Goal: Communication & Community: Answer question/provide support

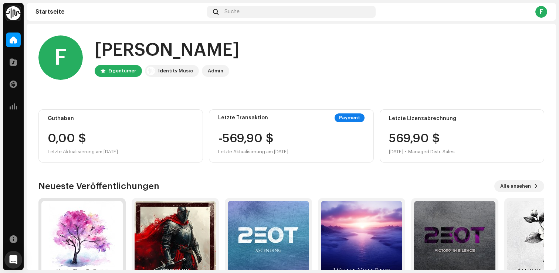
click at [90, 235] on img at bounding box center [81, 241] width 81 height 81
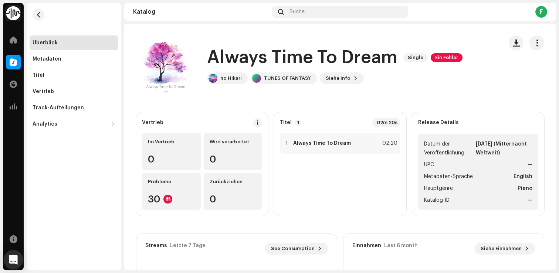
click at [11, 260] on icon "Open Intercom Messenger" at bounding box center [13, 260] width 9 height 10
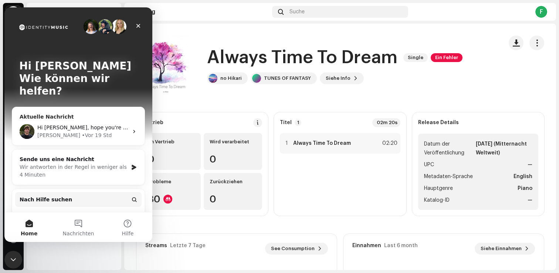
click at [101, 132] on div "[PERSON_NAME] • Vor 19 Std" at bounding box center [82, 136] width 91 height 8
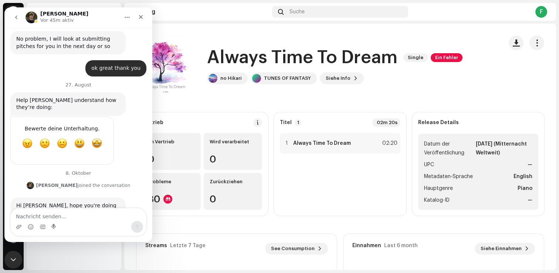
scroll to position [1136, 0]
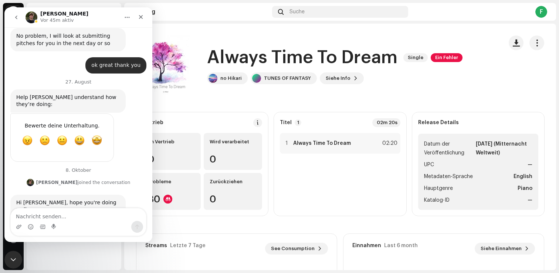
click at [68, 210] on textarea "Nachricht senden..." at bounding box center [78, 215] width 135 height 13
click at [16, 20] on button "go back" at bounding box center [16, 17] width 14 height 14
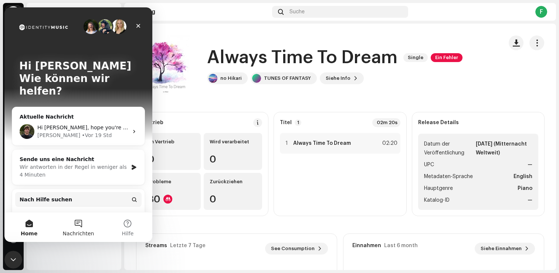
click at [75, 221] on button "Nachrichten" at bounding box center [78, 228] width 49 height 30
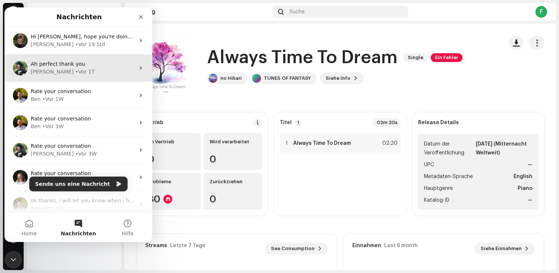
click at [99, 78] on div "Ah perfect thank you [PERSON_NAME] • Vor 1T" at bounding box center [78, 67] width 148 height 27
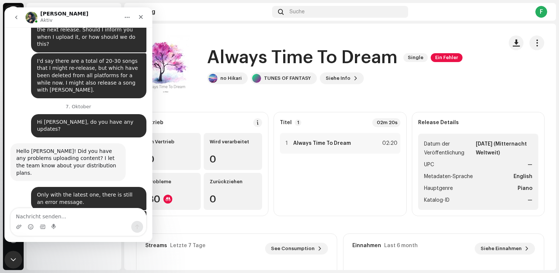
scroll to position [1039, 0]
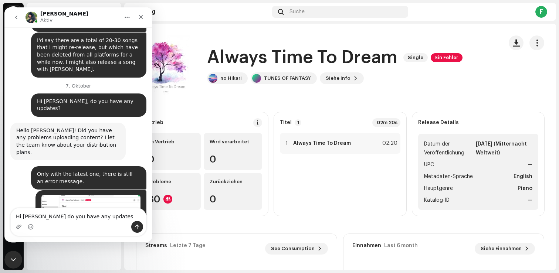
type textarea "Hi [PERSON_NAME] do you have any updates?"
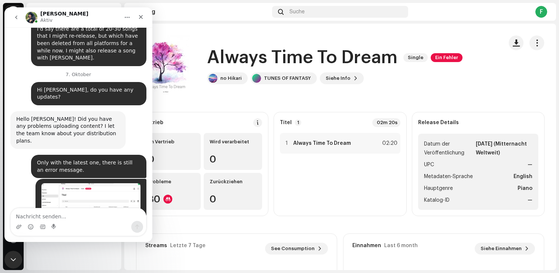
scroll to position [1071, 0]
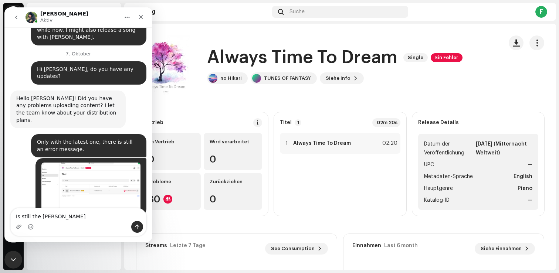
type textarea "Is still the same"
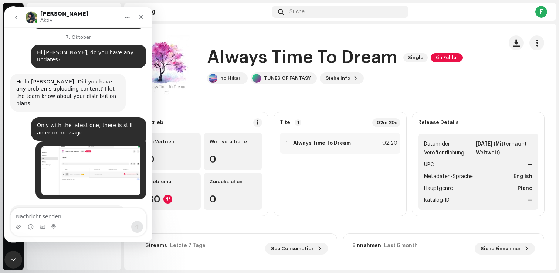
click at [14, 16] on icon "go back" at bounding box center [16, 17] width 6 height 6
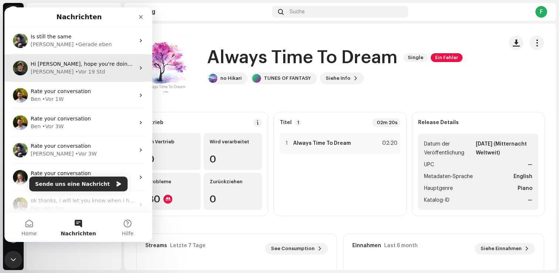
click at [77, 65] on span "Hi [PERSON_NAME], hope you're doing well. Just getting in touch to let you know…" at bounding box center [477, 64] width 892 height 6
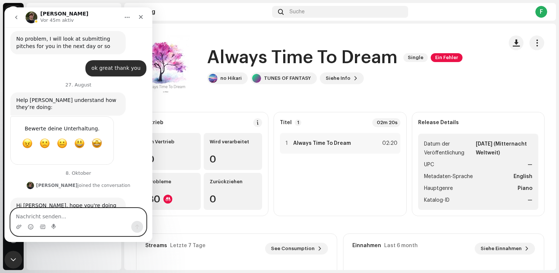
scroll to position [1136, 0]
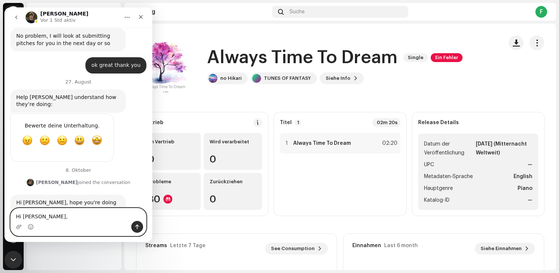
paste textarea "I can do that. A song is in an Amazon Music playlist. But it won't be removed, …"
type textarea "Hi [PERSON_NAME], I can do that. A song is in an Amazon Music playlist. But it …"
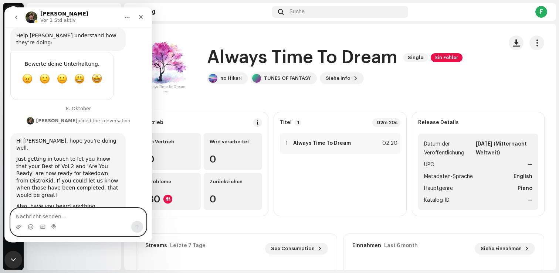
scroll to position [1208, 0]
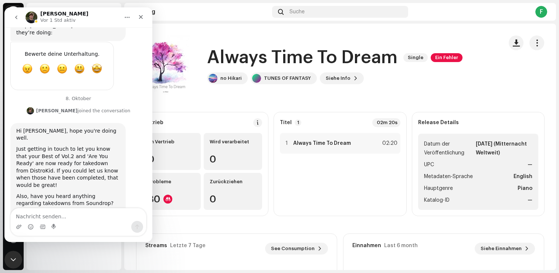
click at [19, 17] on icon "go back" at bounding box center [16, 17] width 6 height 6
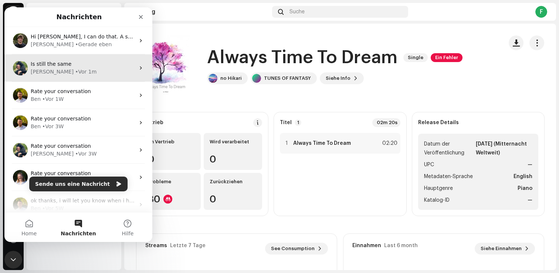
click at [80, 71] on div "[PERSON_NAME] • Vor 1m" at bounding box center [83, 72] width 104 height 8
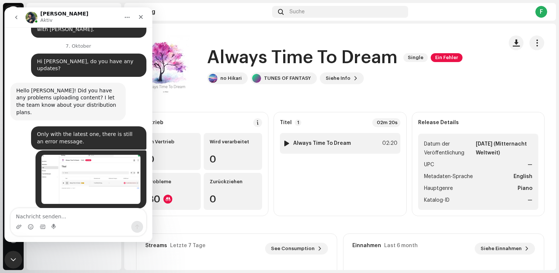
scroll to position [1087, 0]
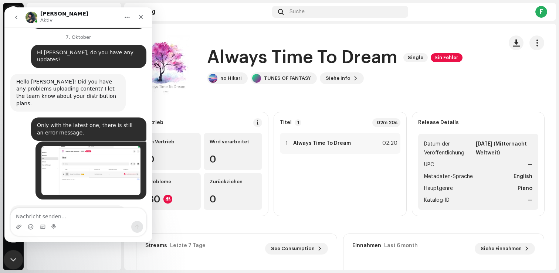
click at [16, 251] on div "Intercom-Nachrichtendienst schließen" at bounding box center [12, 259] width 18 height 18
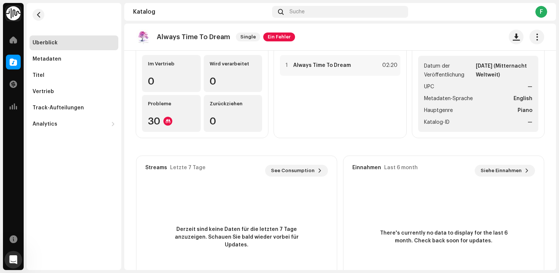
scroll to position [0, 0]
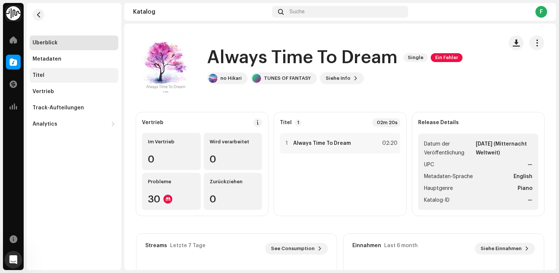
click at [65, 71] on div "Titel" at bounding box center [74, 75] width 89 height 15
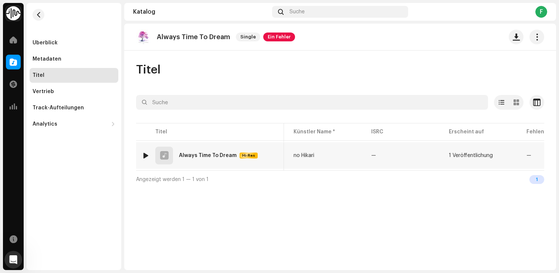
scroll to position [0, 218]
click at [480, 155] on div "1 Audioübereinstimmung" at bounding box center [503, 155] width 61 height 5
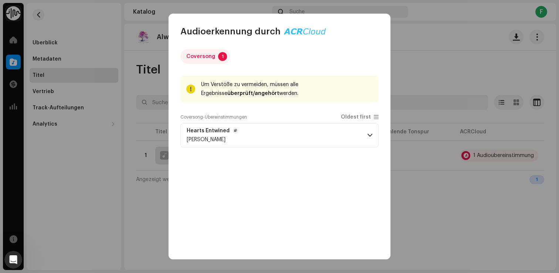
click at [363, 136] on p-accordion-header "Hearts Entwined [PERSON_NAME]" at bounding box center [279, 135] width 198 height 24
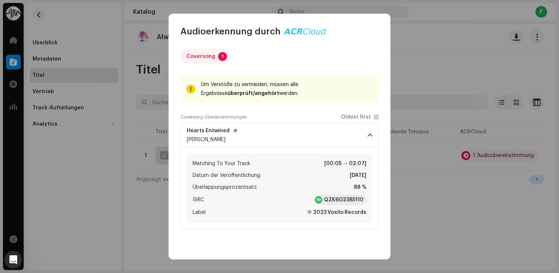
click at [363, 136] on p-accordion-header "Hearts Entwined [PERSON_NAME]" at bounding box center [279, 135] width 198 height 24
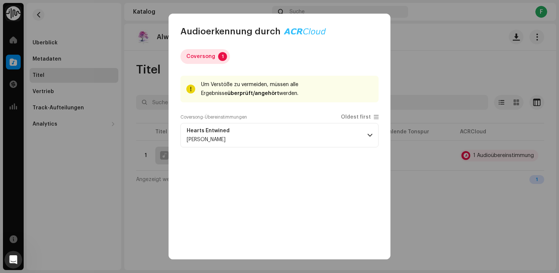
click at [206, 60] on div "Coversong" at bounding box center [200, 56] width 29 height 15
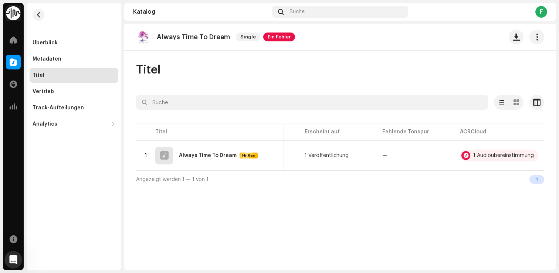
click at [430, 69] on div "Audioerkennung durch Coversong 1 Um Verstöße zu vermeiden, müssen alle Ergebnis…" at bounding box center [279, 136] width 559 height 273
click at [11, 37] on span at bounding box center [13, 40] width 7 height 6
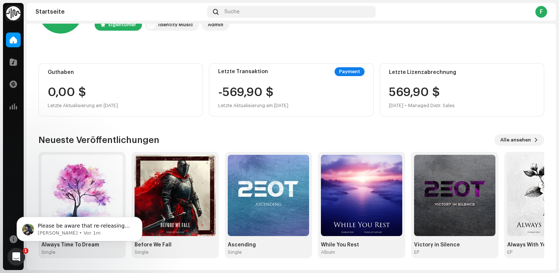
scroll to position [1199, 0]
click at [14, 264] on div "Intercom-Nachrichtendienst öffnen" at bounding box center [15, 256] width 24 height 24
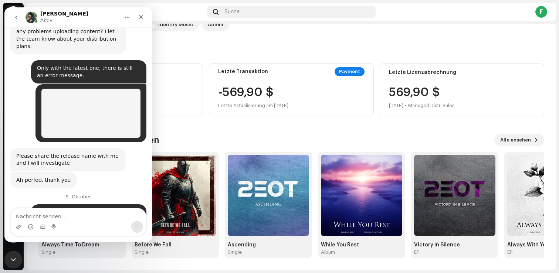
scroll to position [1211, 0]
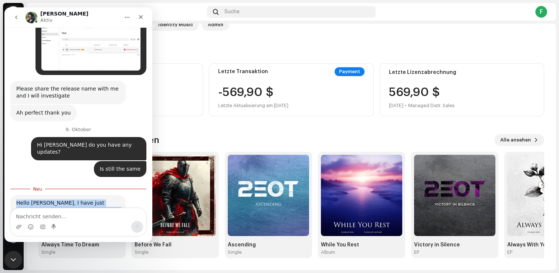
drag, startPoint x: 68, startPoint y: 187, endPoint x: 11, endPoint y: 95, distance: 108.3
copy div "Hello [PERSON_NAME], I have just passed the release back to my team for further…"
click at [73, 221] on div "Intercom Messenger" at bounding box center [78, 227] width 135 height 12
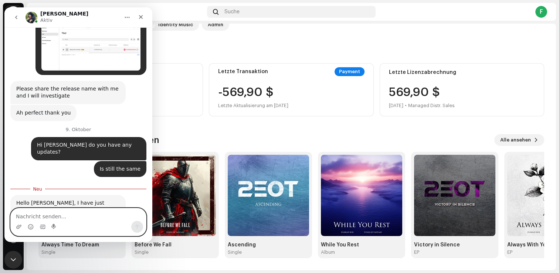
click at [78, 215] on textarea "Nachricht senden..." at bounding box center [78, 215] width 135 height 13
type textarea "ok understand"
click at [138, 230] on button "Sende eine Nachricht…" at bounding box center [137, 227] width 12 height 12
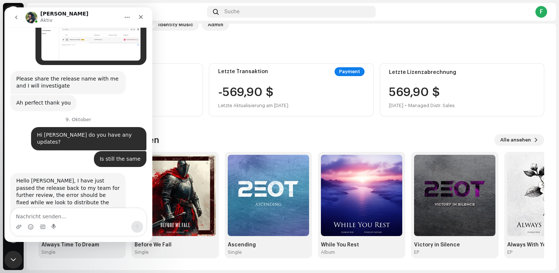
click at [14, 18] on icon "go back" at bounding box center [16, 17] width 6 height 6
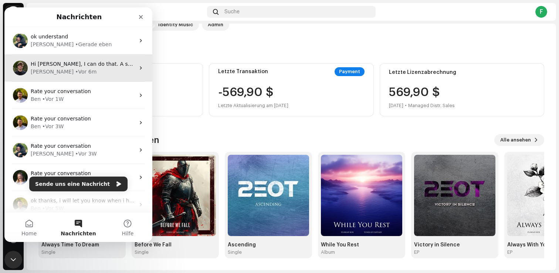
click at [110, 71] on div "[PERSON_NAME] • Vor 6m" at bounding box center [83, 72] width 104 height 8
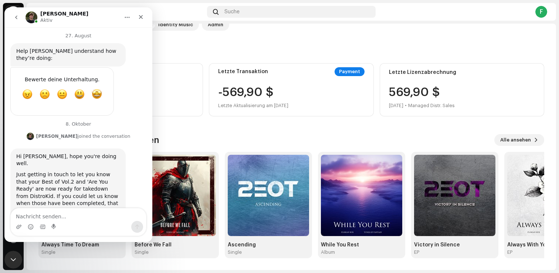
scroll to position [1208, 0]
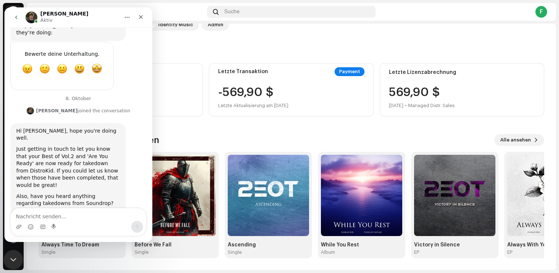
click at [14, 255] on icon "Intercom-Nachrichtendienst schließen" at bounding box center [12, 258] width 9 height 9
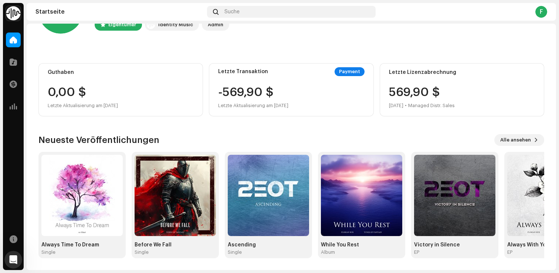
scroll to position [1236, 0]
click at [11, 252] on div "Intercom-Nachrichtendienst öffnen" at bounding box center [12, 259] width 24 height 24
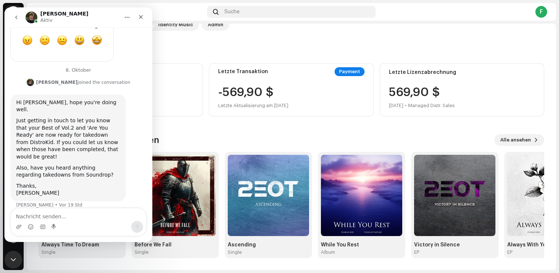
click at [15, 16] on icon "go back" at bounding box center [16, 17] width 6 height 6
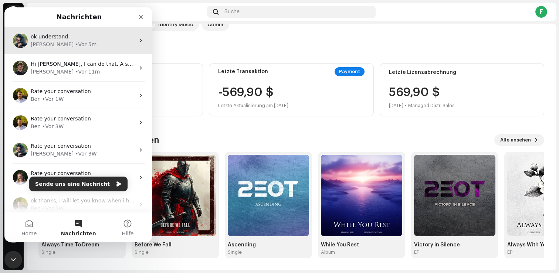
click at [95, 45] on div "[PERSON_NAME] • Vor 5m" at bounding box center [83, 45] width 104 height 8
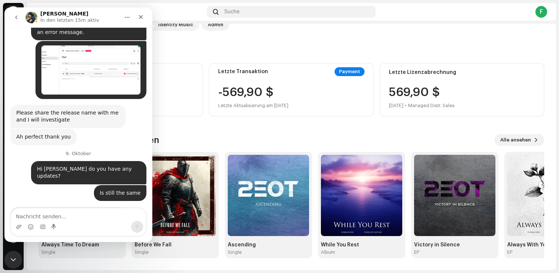
scroll to position [1221, 0]
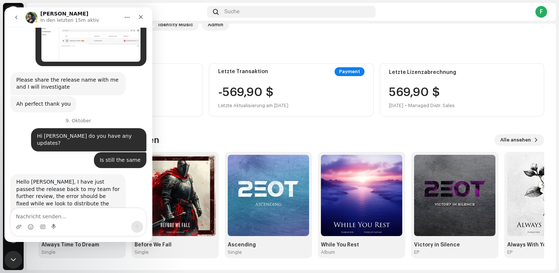
click at [16, 19] on icon "go back" at bounding box center [16, 17] width 6 height 6
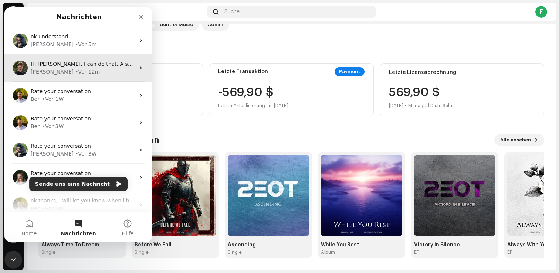
click at [102, 70] on div "[PERSON_NAME] • Vor 12m" at bounding box center [83, 72] width 104 height 8
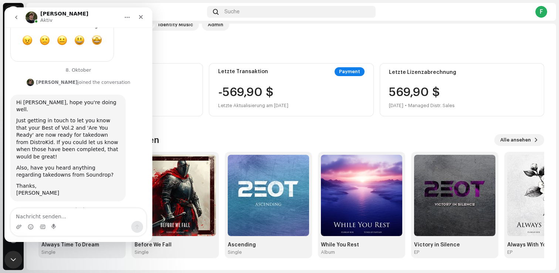
scroll to position [1245, 0]
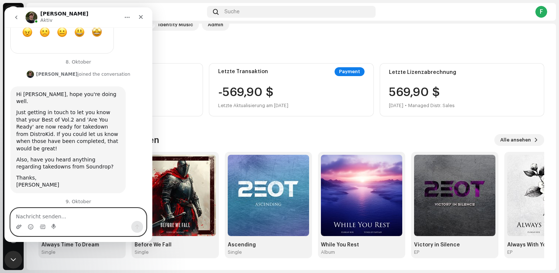
click at [17, 226] on icon "Anhang hochladen" at bounding box center [19, 227] width 6 height 6
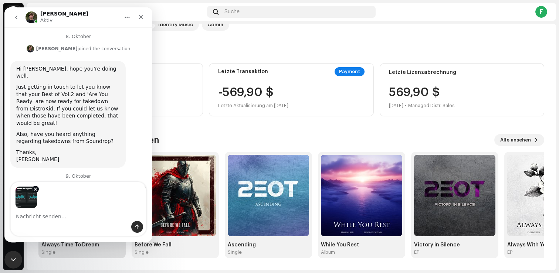
scroll to position [1271, 0]
click at [130, 227] on div "Intercom Messenger" at bounding box center [78, 227] width 135 height 12
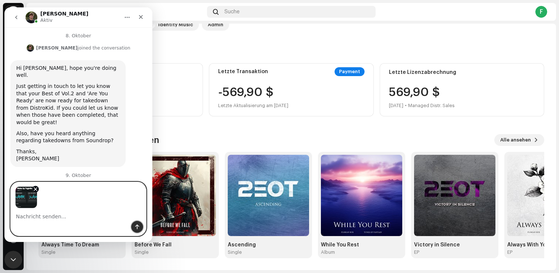
click at [136, 228] on icon "Sende eine Nachricht…" at bounding box center [137, 227] width 6 height 6
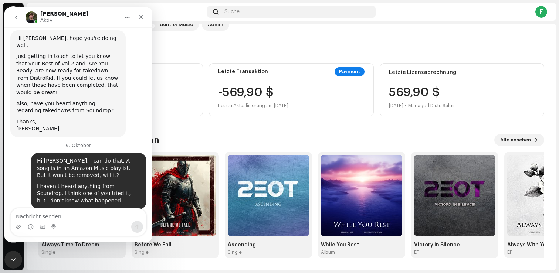
scroll to position [1327, 0]
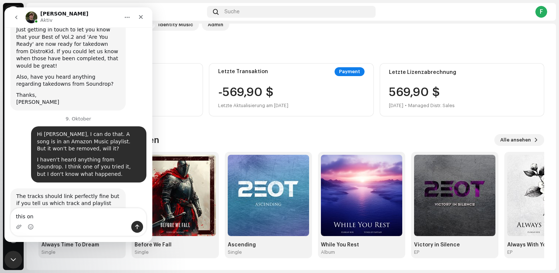
type textarea "this one"
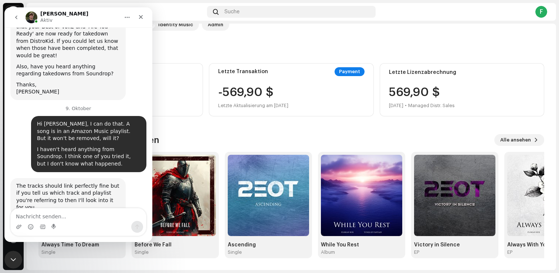
scroll to position [1344, 0]
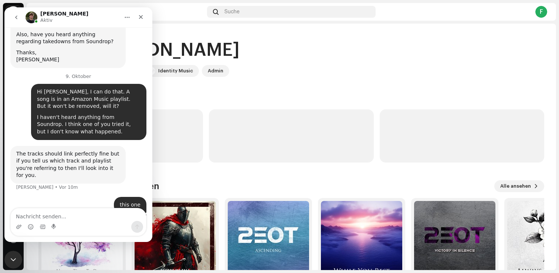
scroll to position [1373, 0]
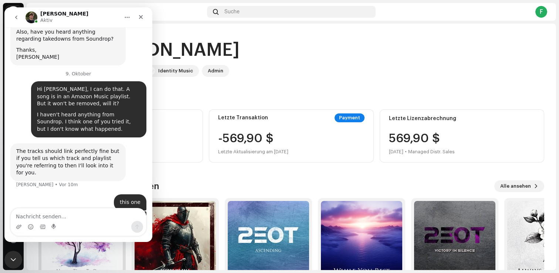
click at [87, 264] on img at bounding box center [81, 241] width 81 height 81
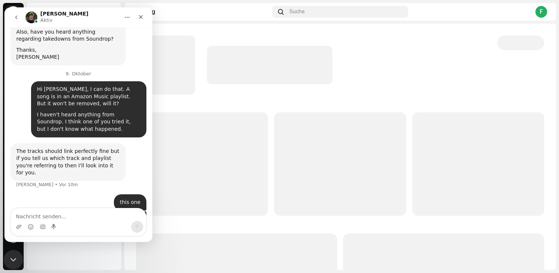
click at [13, 251] on div "Intercom-Nachrichtendienst schließen" at bounding box center [12, 259] width 18 height 18
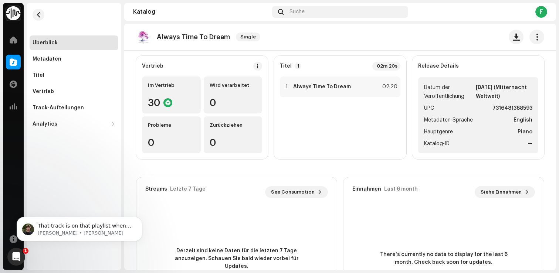
scroll to position [1381, 0]
click at [16, 256] on icon "Intercom-Nachrichtendienst öffnen" at bounding box center [15, 256] width 5 height 6
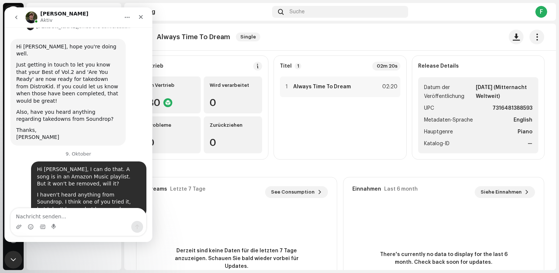
scroll to position [1393, 0]
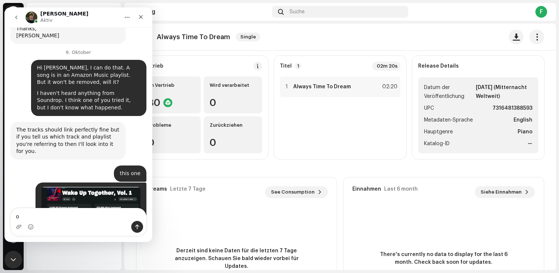
type textarea "ok"
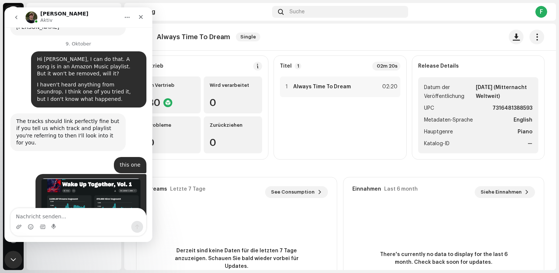
scroll to position [1403, 0]
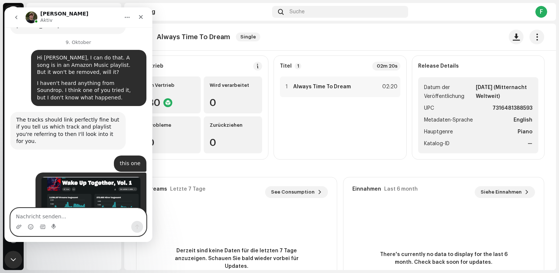
paste textarea "are deleted at distrokid"
type textarea "are deleted at distrokid"
click at [142, 230] on div "Intercom Messenger" at bounding box center [137, 227] width 12 height 12
click at [141, 227] on button "Sende eine Nachricht…" at bounding box center [137, 227] width 12 height 12
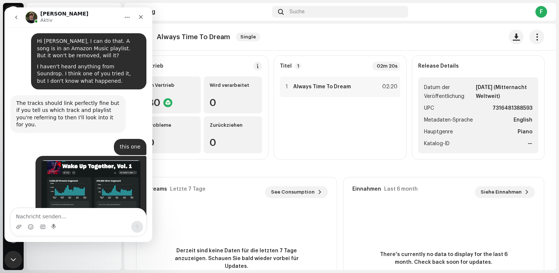
click at [15, 20] on icon "go back" at bounding box center [16, 17] width 6 height 6
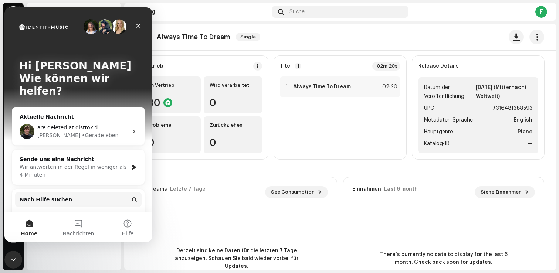
click at [92, 27] on img "Intercom Messenger" at bounding box center [91, 26] width 15 height 15
click at [112, 27] on img "Intercom Messenger" at bounding box center [119, 26] width 15 height 15
click at [75, 228] on button "Nachrichten" at bounding box center [78, 228] width 49 height 30
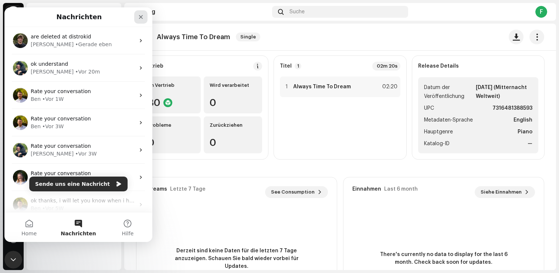
click at [143, 15] on icon "Schließen" at bounding box center [141, 17] width 6 height 6
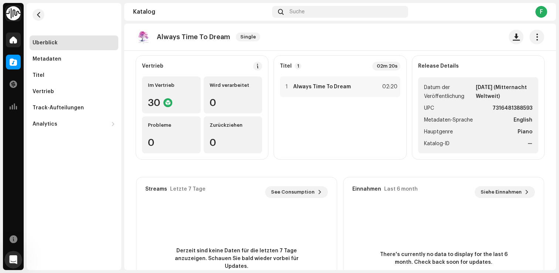
click at [9, 43] on div at bounding box center [13, 40] width 15 height 15
